Goal: Transaction & Acquisition: Purchase product/service

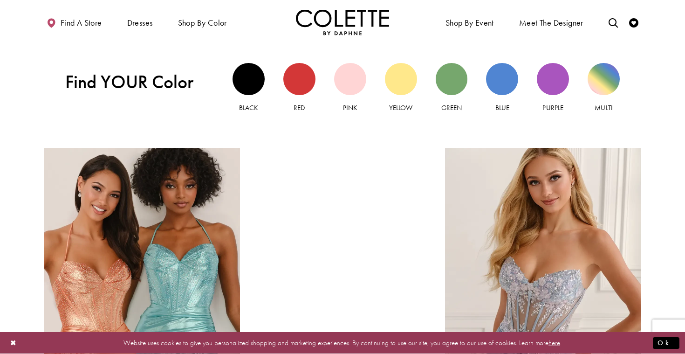
scroll to position [899, 0]
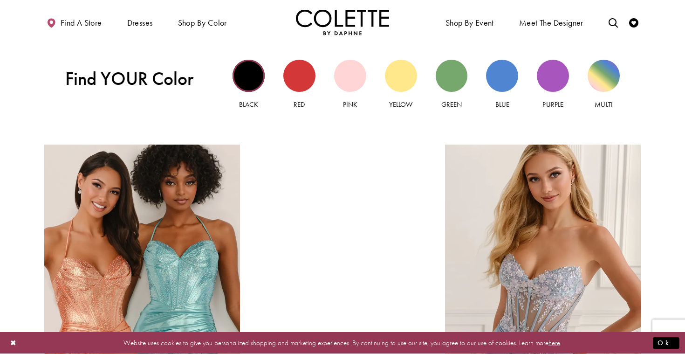
click at [248, 72] on body "Skip to main content Skip to Navigation Enable Accessibility for visually impai…" at bounding box center [342, 151] width 685 height 2101
click at [246, 80] on div "Black view" at bounding box center [248, 76] width 32 height 32
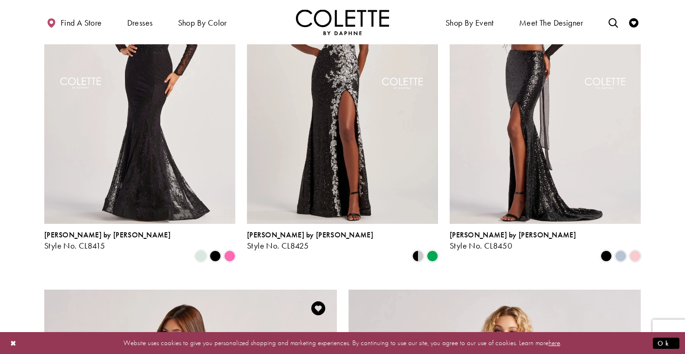
scroll to position [1064, 0]
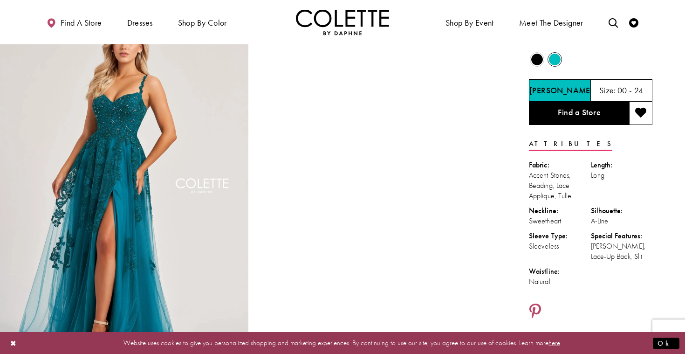
click at [531, 59] on span "Product color controls state depends on size chosen" at bounding box center [537, 60] width 12 height 12
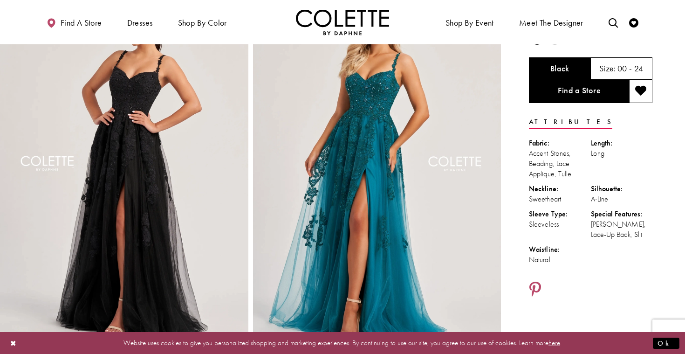
scroll to position [59, 0]
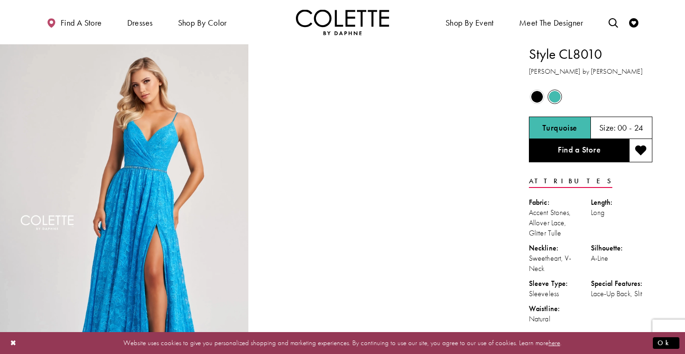
click at [538, 98] on span "Product color controls state depends on size chosen" at bounding box center [537, 97] width 12 height 12
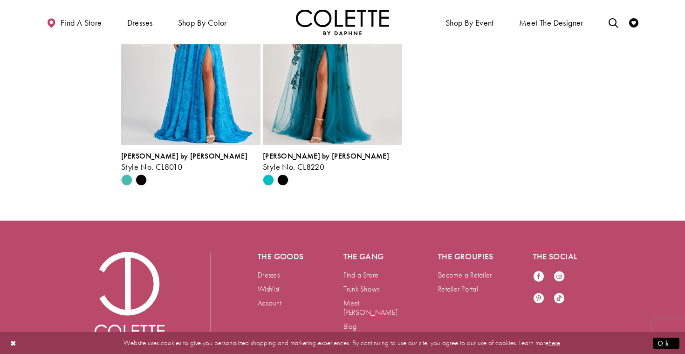
scroll to position [2595, 0]
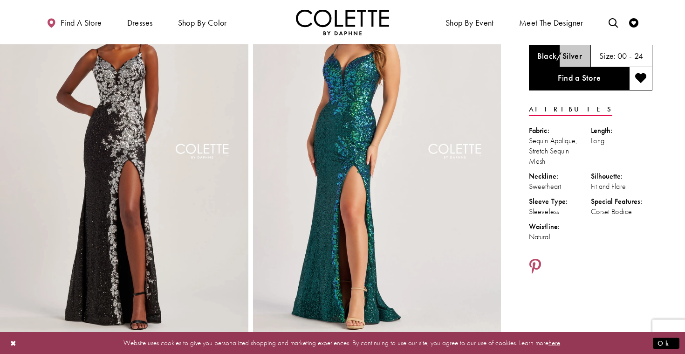
scroll to position [69, 0]
